Goal: Navigation & Orientation: Find specific page/section

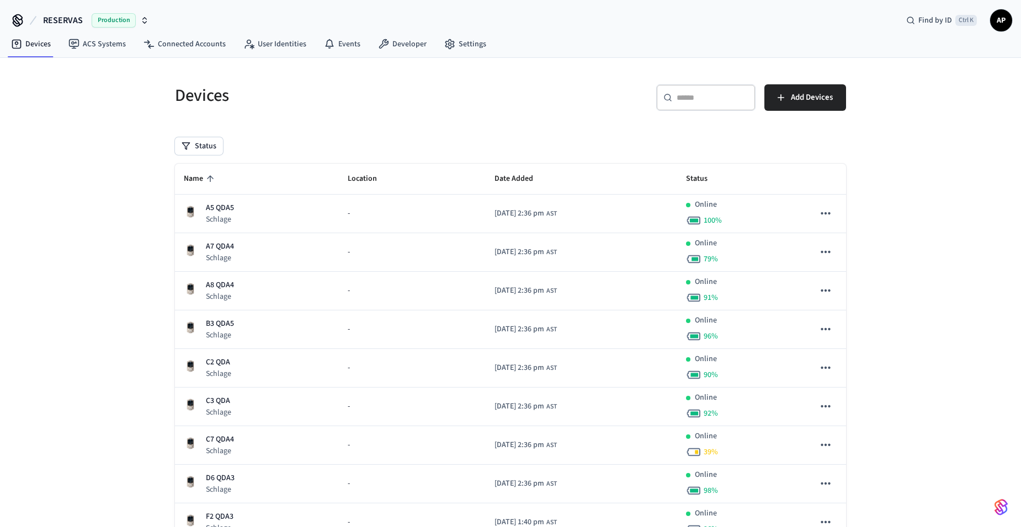
click at [206, 174] on icon "sticky table" at bounding box center [210, 179] width 10 height 10
click at [456, 40] on link "Settings" at bounding box center [465, 44] width 60 height 20
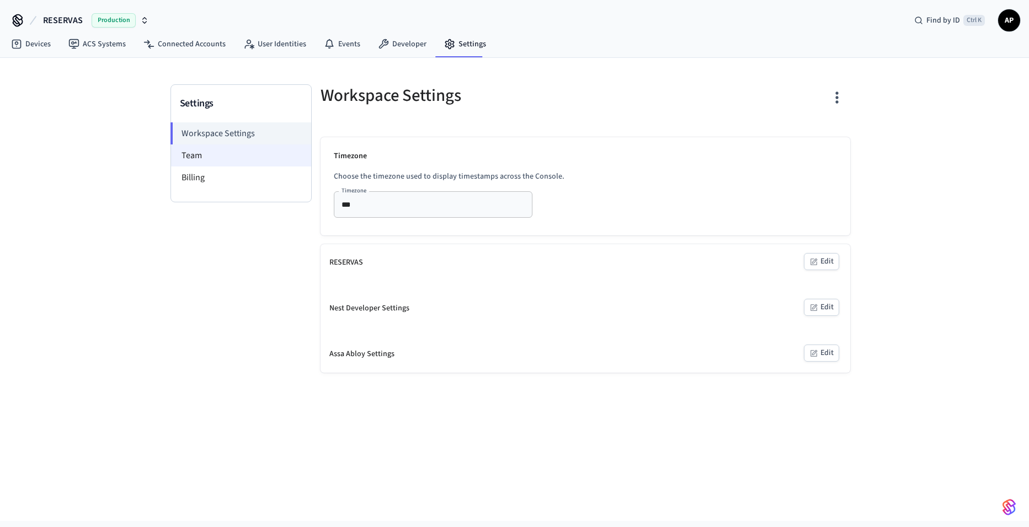
click at [258, 161] on li "Team" at bounding box center [241, 156] width 140 height 22
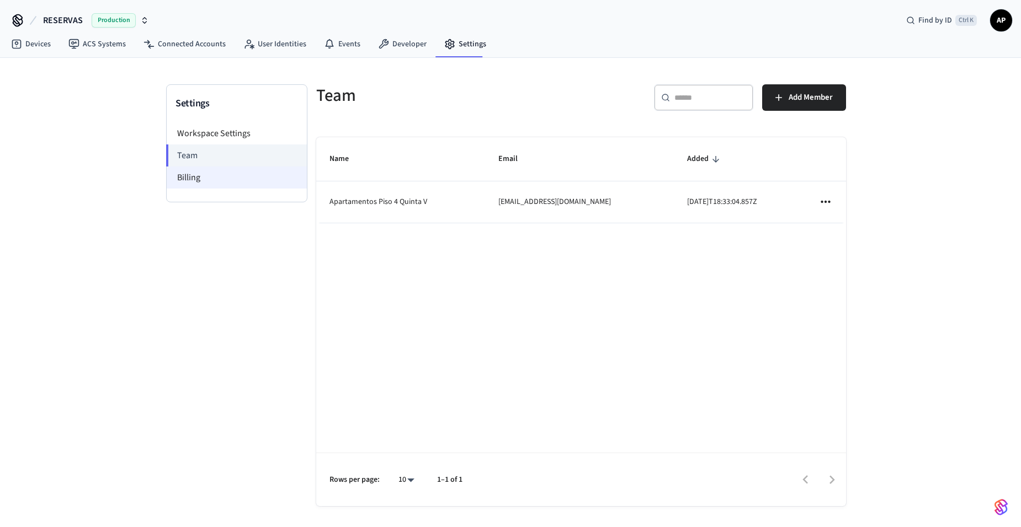
click at [255, 182] on li "Billing" at bounding box center [237, 178] width 140 height 22
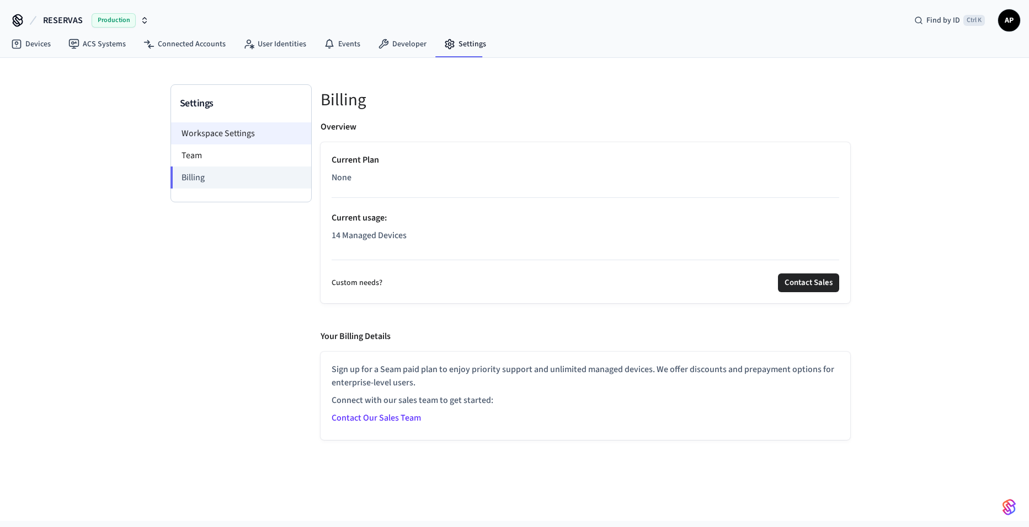
click at [259, 131] on li "Workspace Settings" at bounding box center [241, 133] width 140 height 22
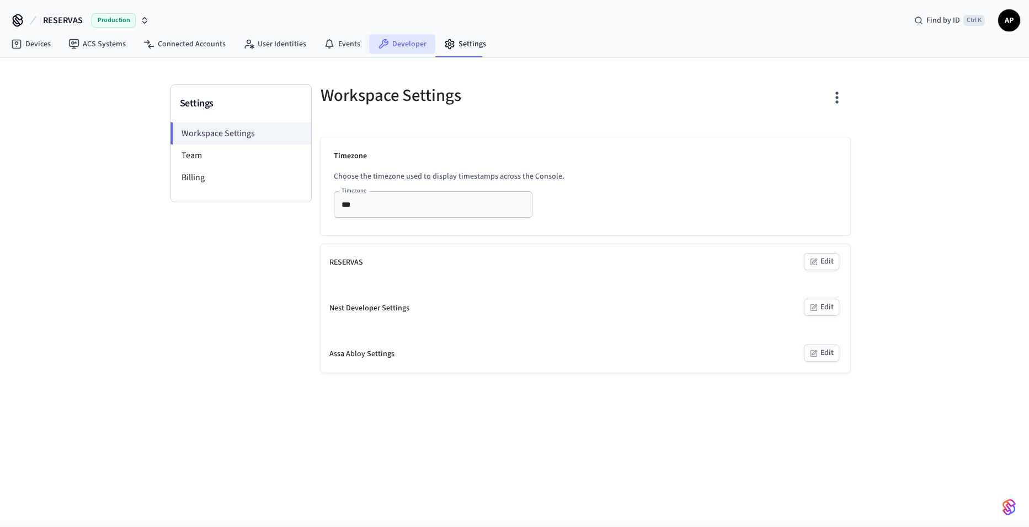
click at [407, 34] on link "Developer" at bounding box center [402, 44] width 66 height 20
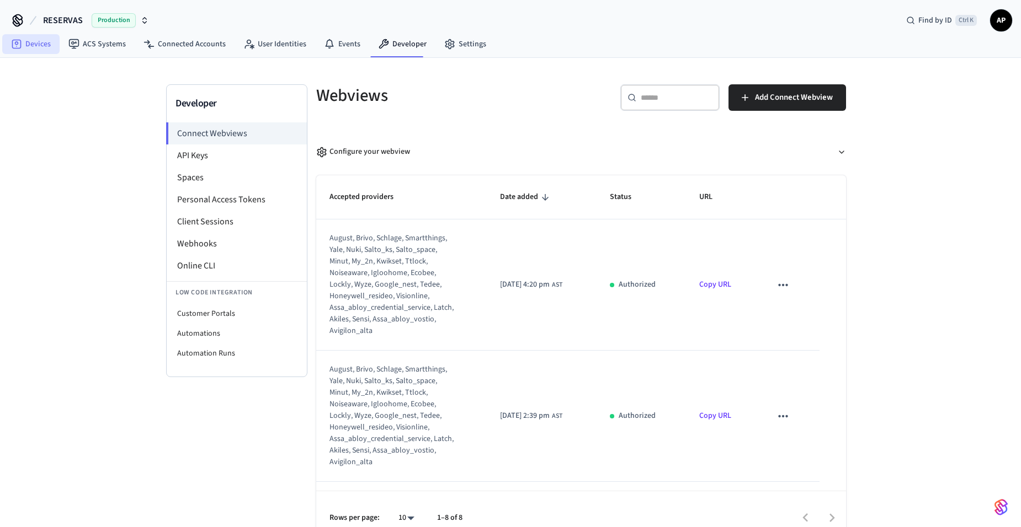
click at [35, 52] on link "Devices" at bounding box center [30, 44] width 57 height 20
